Goal: Task Accomplishment & Management: Use online tool/utility

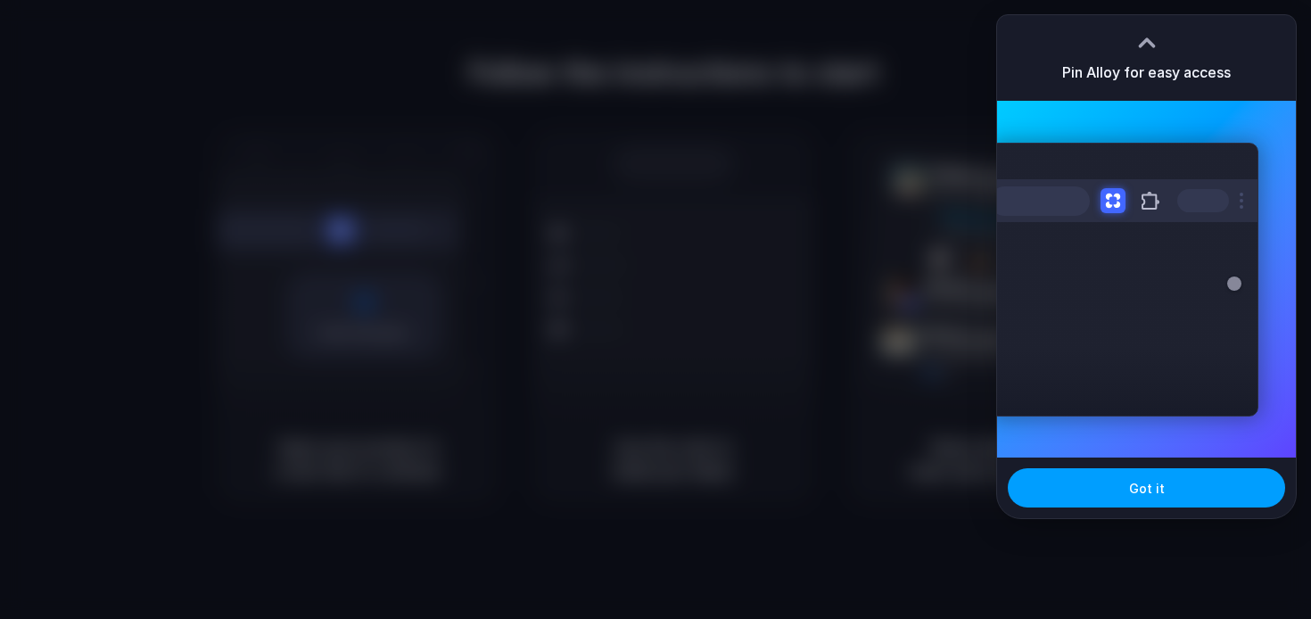
click at [1147, 497] on span "Got it" at bounding box center [1147, 488] width 36 height 19
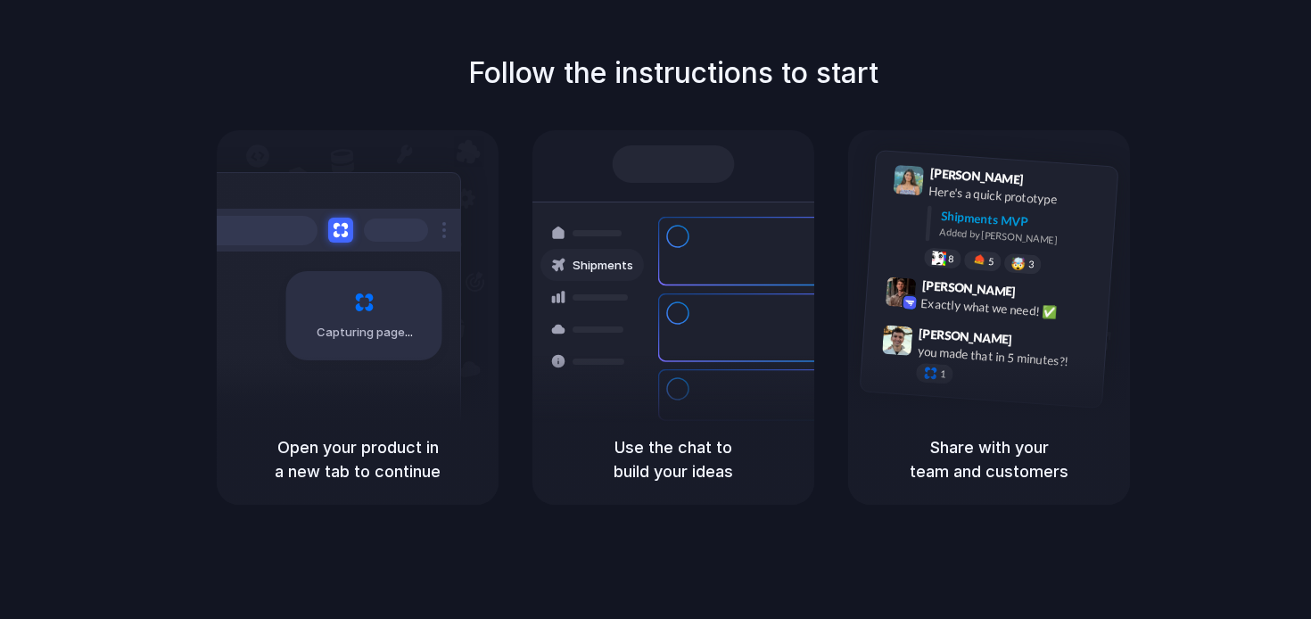
click at [1222, 235] on div "Follow the instructions to start Capturing page Open your product in a new tab …" at bounding box center [673, 278] width 1311 height 453
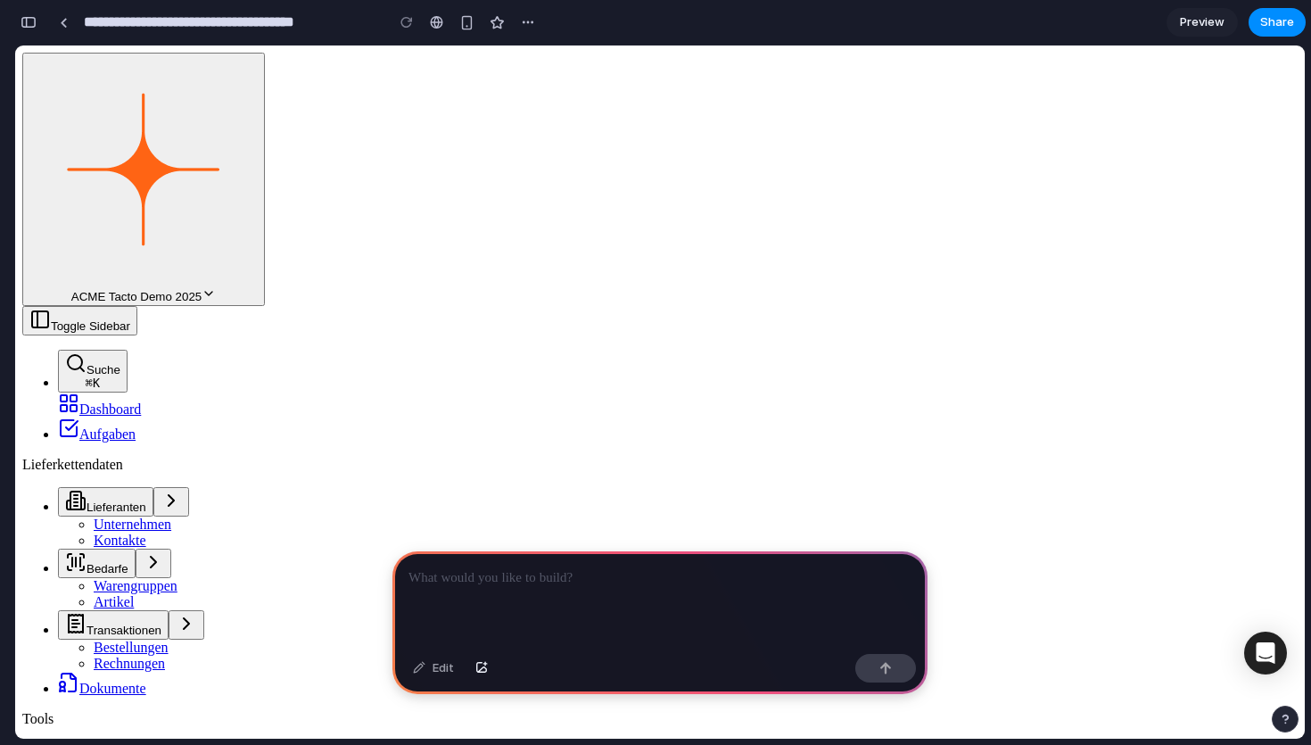
click at [556, 613] on div at bounding box center [659, 598] width 535 height 95
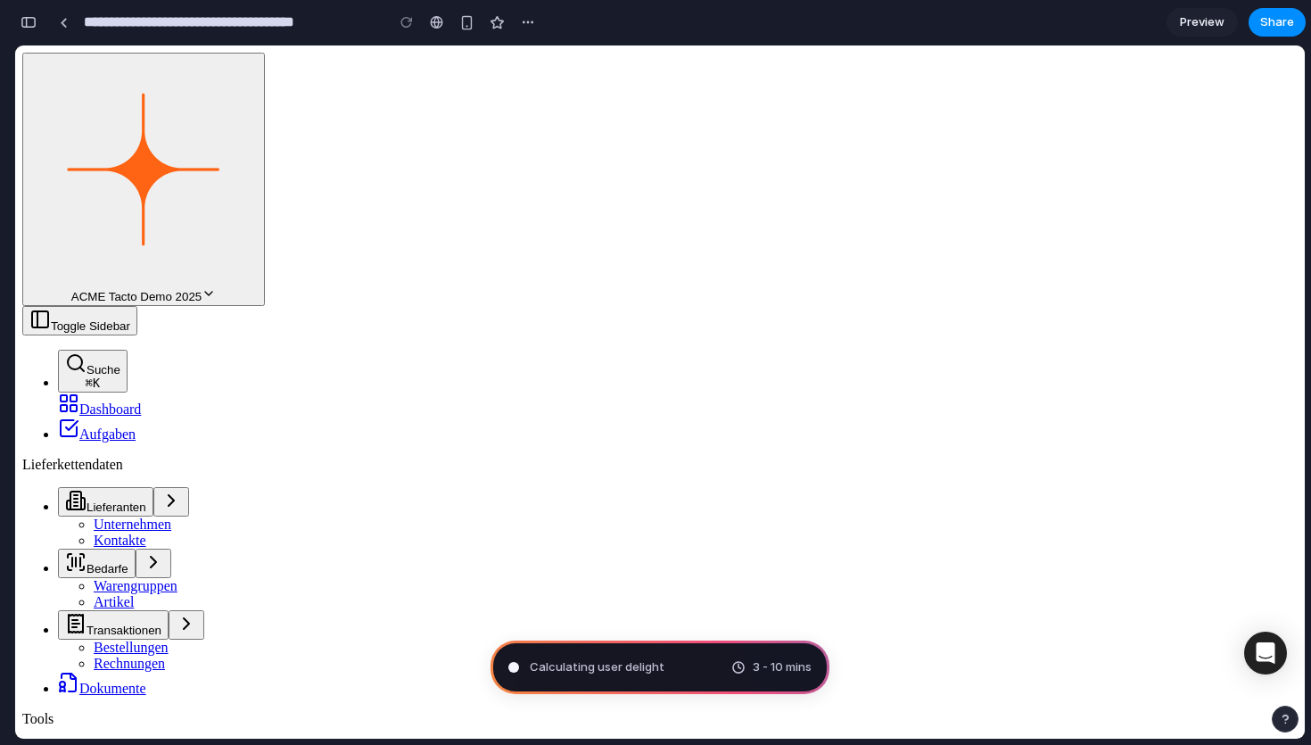
type input "**********"
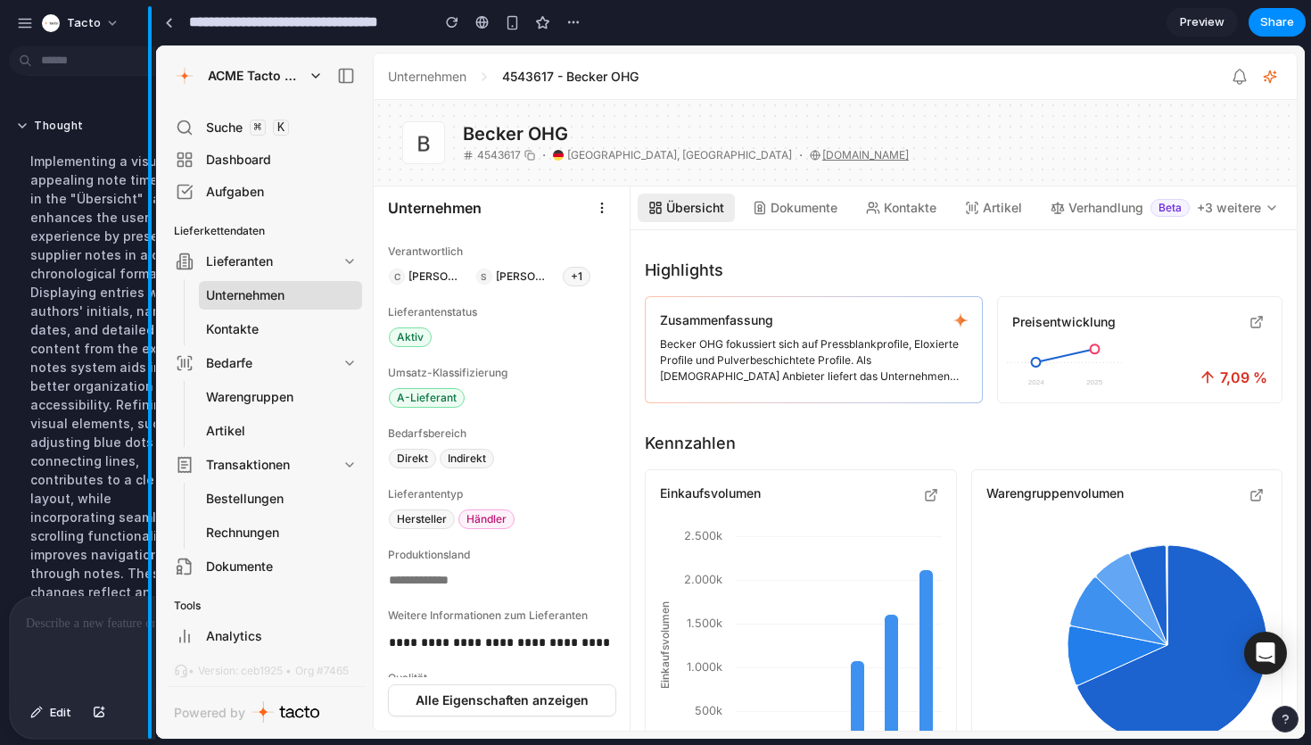
drag, startPoint x: 399, startPoint y: 482, endPoint x: 110, endPoint y: 482, distance: 289.8
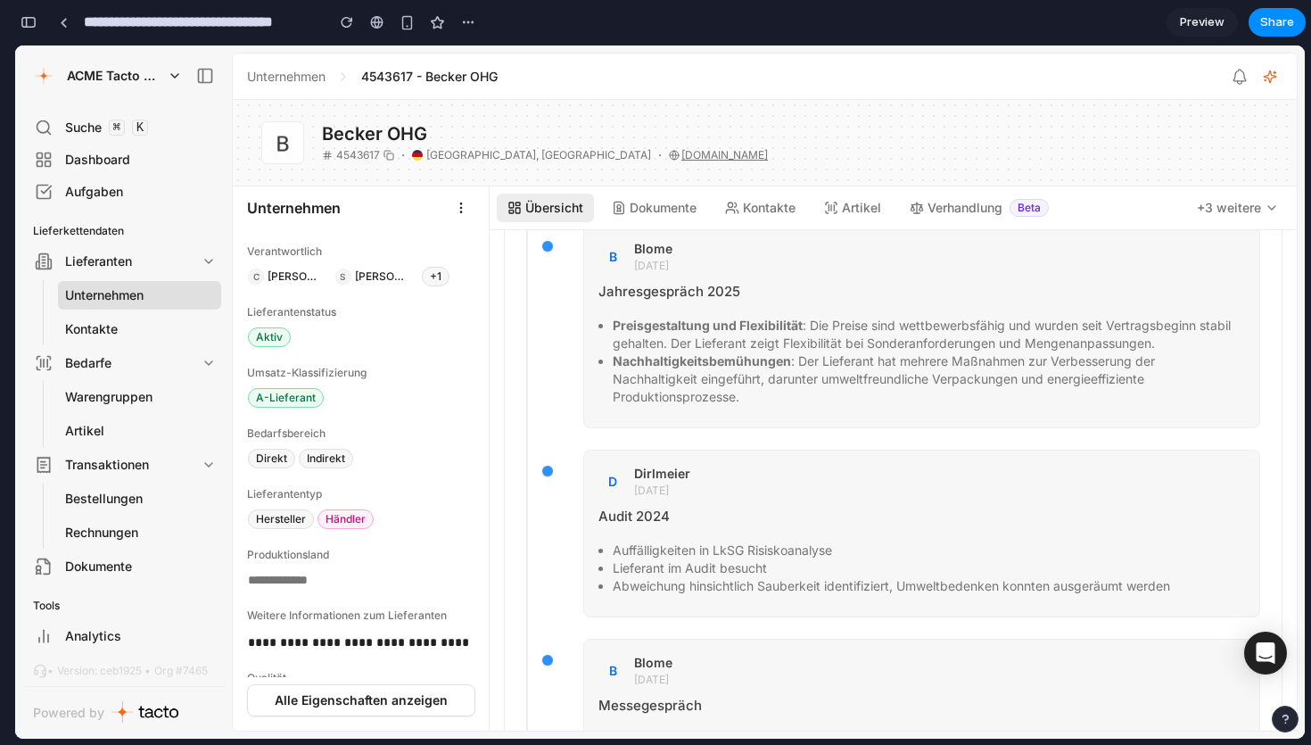
scroll to position [516, 0]
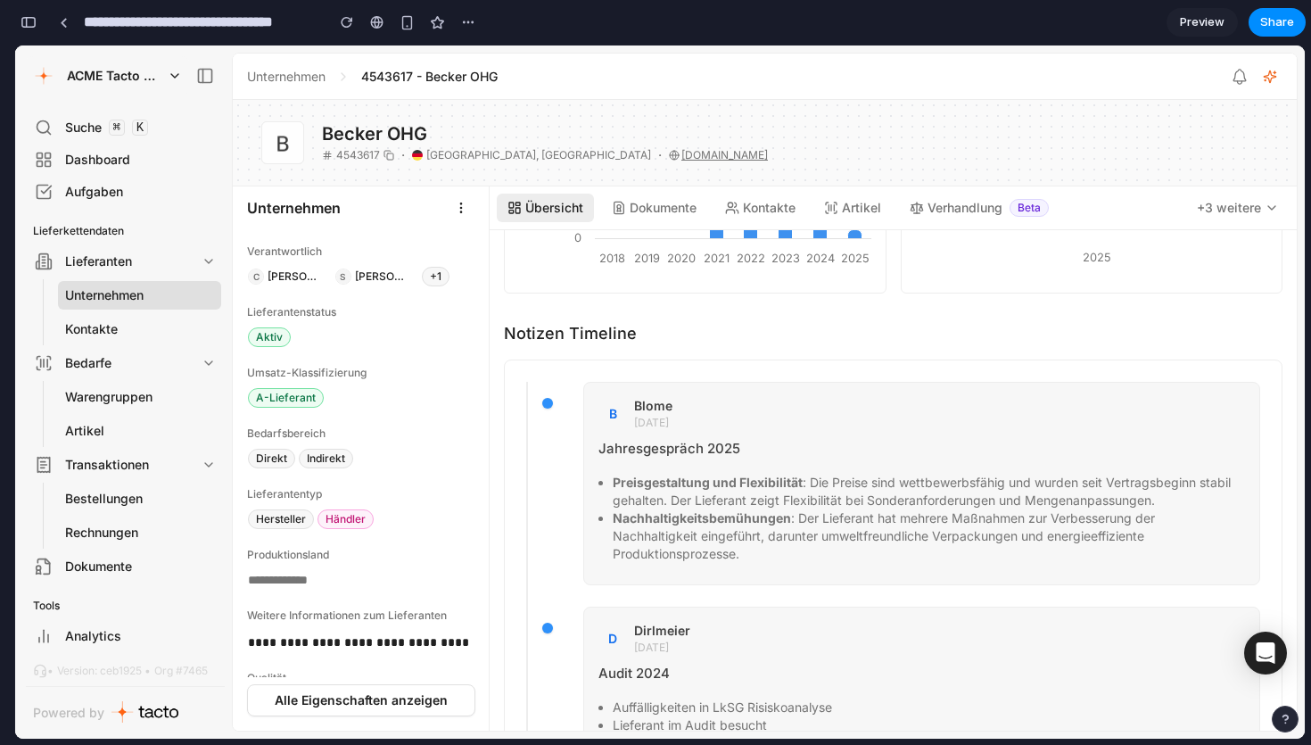
click at [1145, 374] on div "B Blome 24.02.2025 Jahresgespräch 2025 Preisgestaltung und Flexibilität : Die P…" at bounding box center [893, 681] width 778 height 644
click at [524, 333] on h5 "Notizen Timeline" at bounding box center [893, 333] width 778 height 23
drag, startPoint x: 510, startPoint y: 332, endPoint x: 655, endPoint y: 332, distance: 145.3
click at [655, 332] on h5 "Notizen Timeline" at bounding box center [893, 333] width 778 height 23
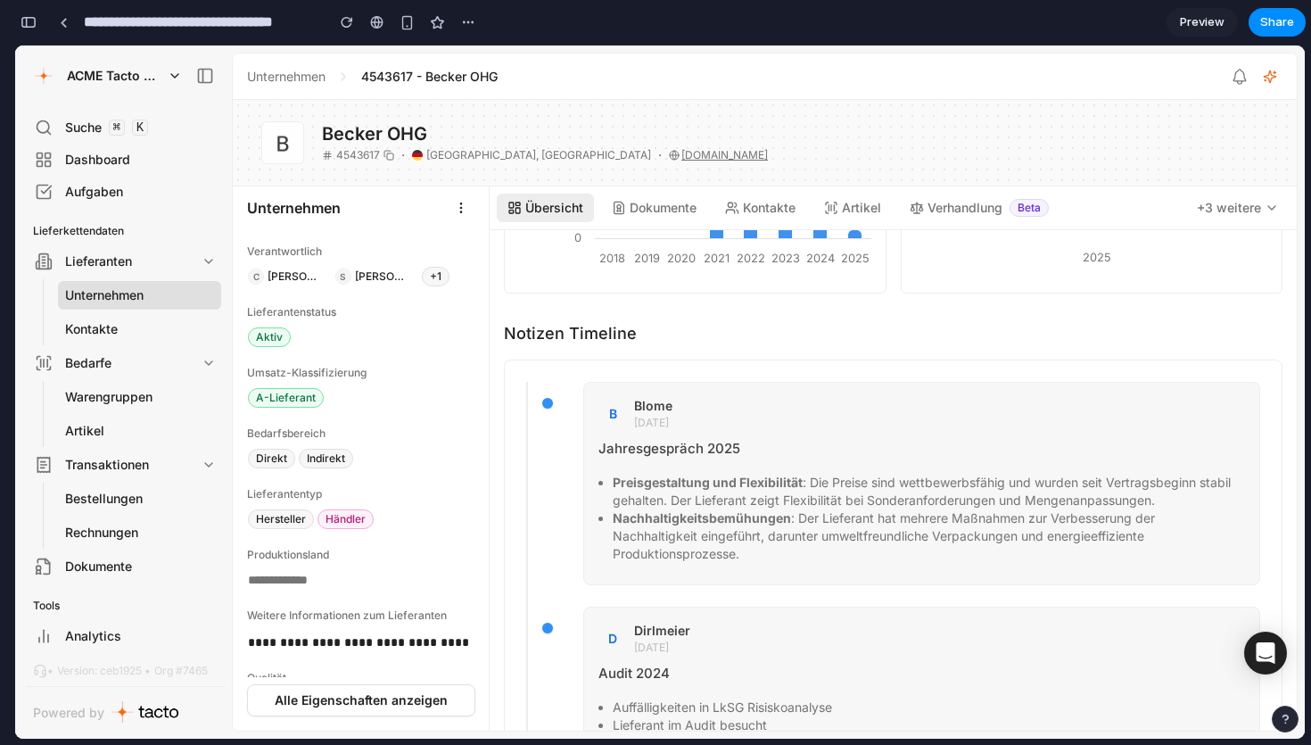
click at [541, 477] on div "B Blome 24.02.2025 Jahresgespräch 2025 Preisgestaltung und Flexibilität : Die P…" at bounding box center [893, 483] width 734 height 203
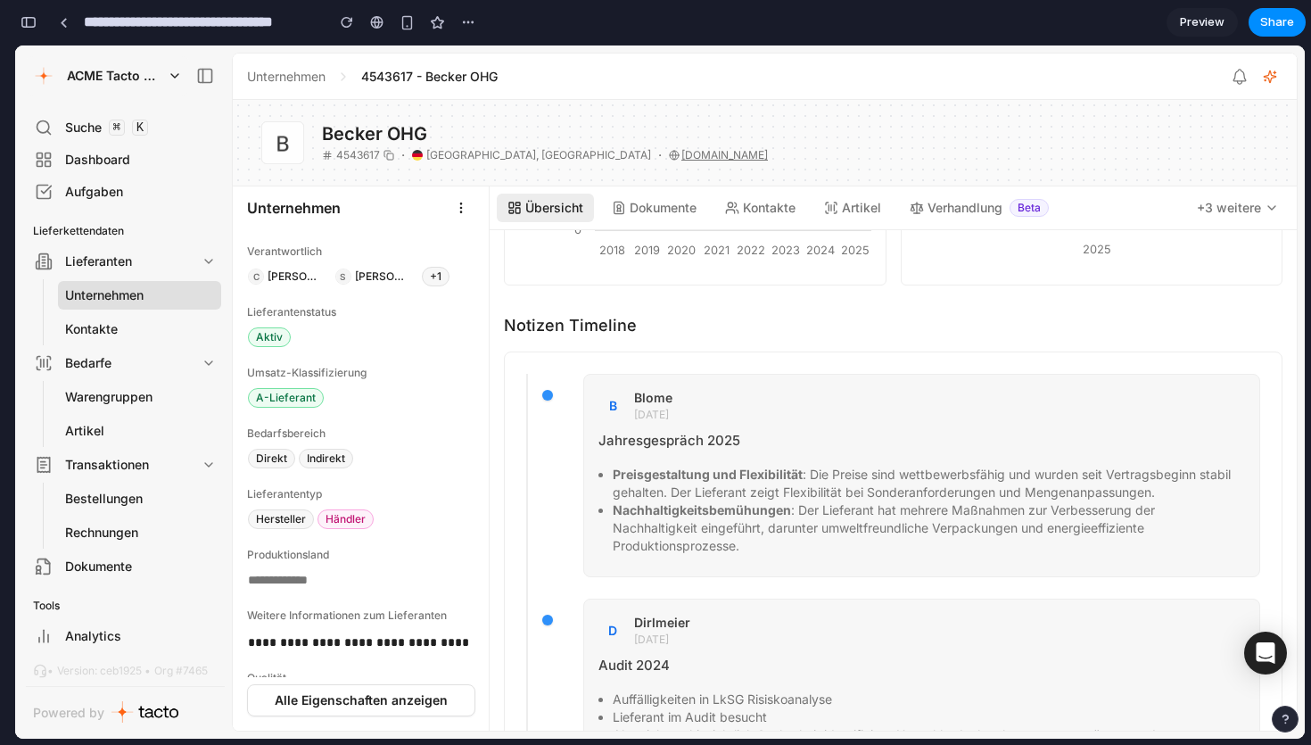
scroll to position [469, 0]
